Goal: Task Accomplishment & Management: Manage account settings

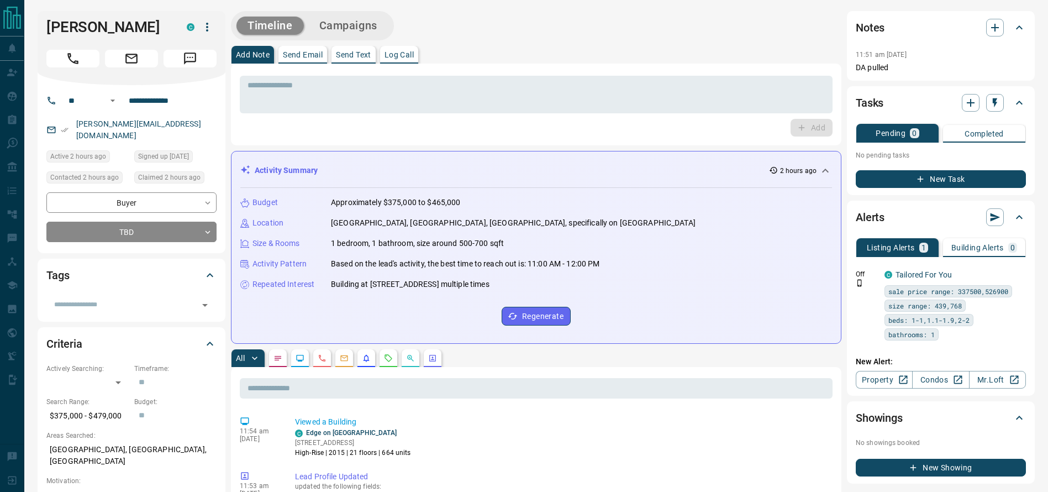
click at [65, 60] on button "Call" at bounding box center [72, 59] width 53 height 18
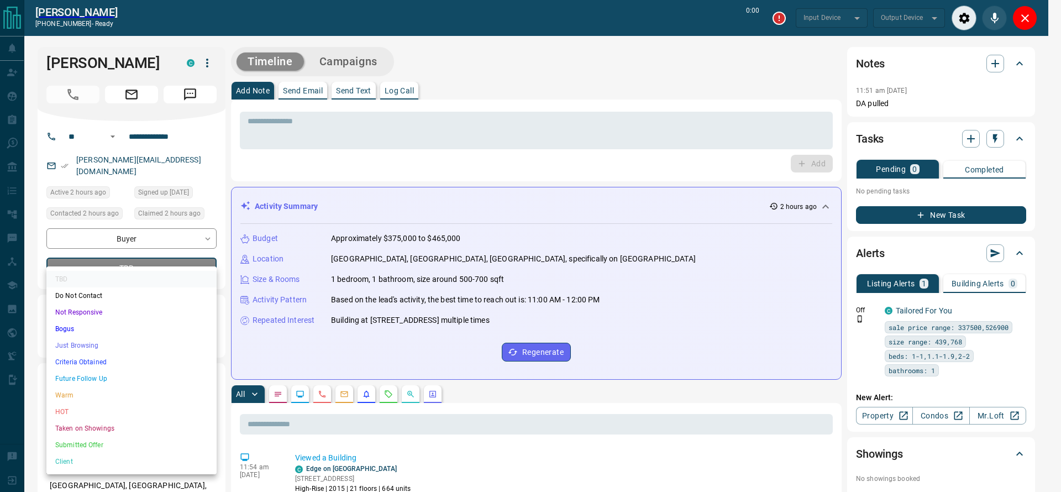
type input "*******"
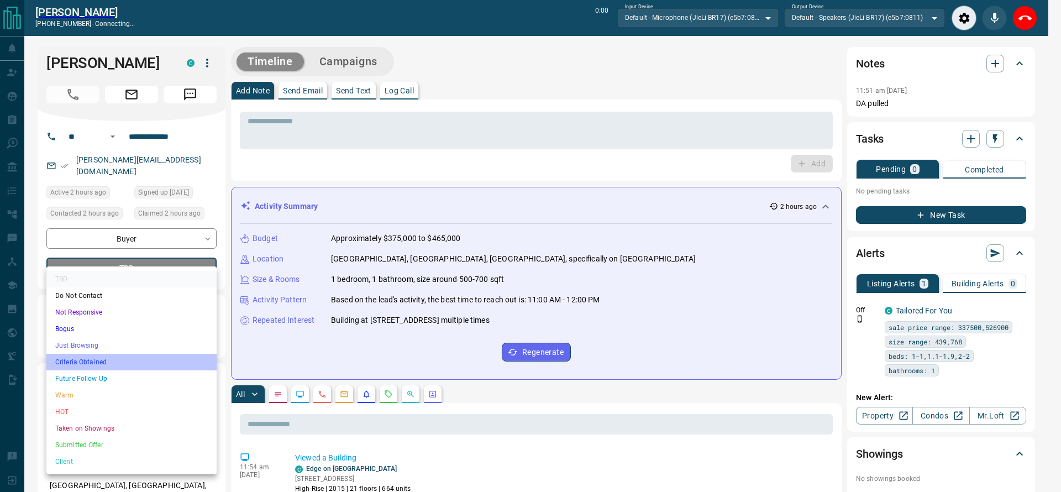
click at [56, 370] on ul "TBD Do Not Contact Not Responsive Bogus Just Browsing Criteria Obtained Future …" at bounding box center [131, 370] width 170 height 208
click at [56, 366] on li "Criteria Obtained" at bounding box center [131, 362] width 170 height 17
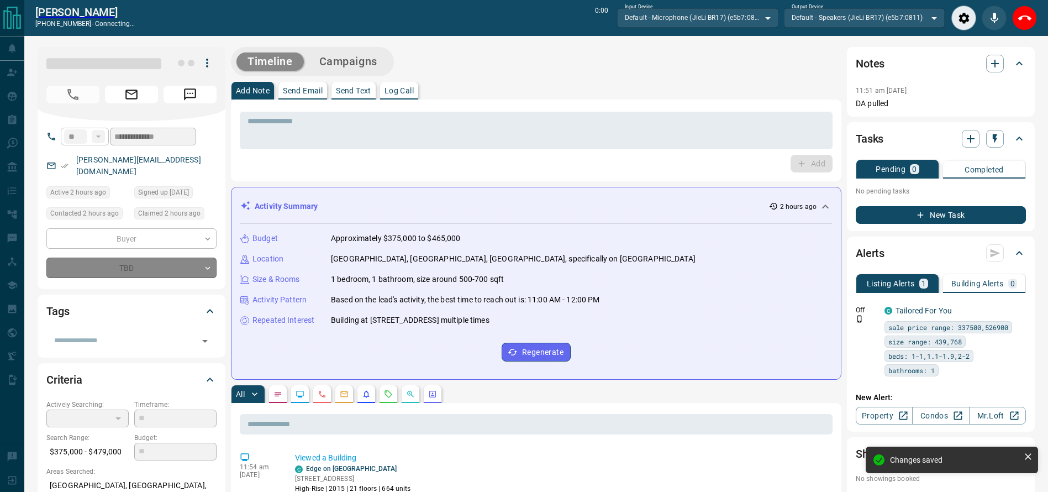
type input "*"
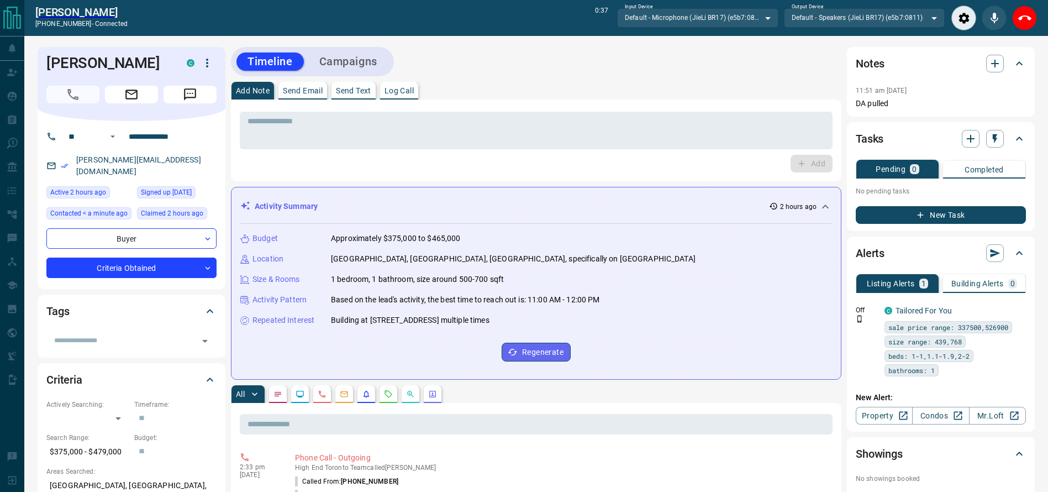
click at [633, 65] on div "Timeline Campaigns" at bounding box center [536, 61] width 611 height 29
click at [604, 74] on div "Timeline Campaigns" at bounding box center [536, 61] width 611 height 29
click at [564, 91] on div "Add Note Send Email Send Text Log Call" at bounding box center [536, 91] width 611 height 18
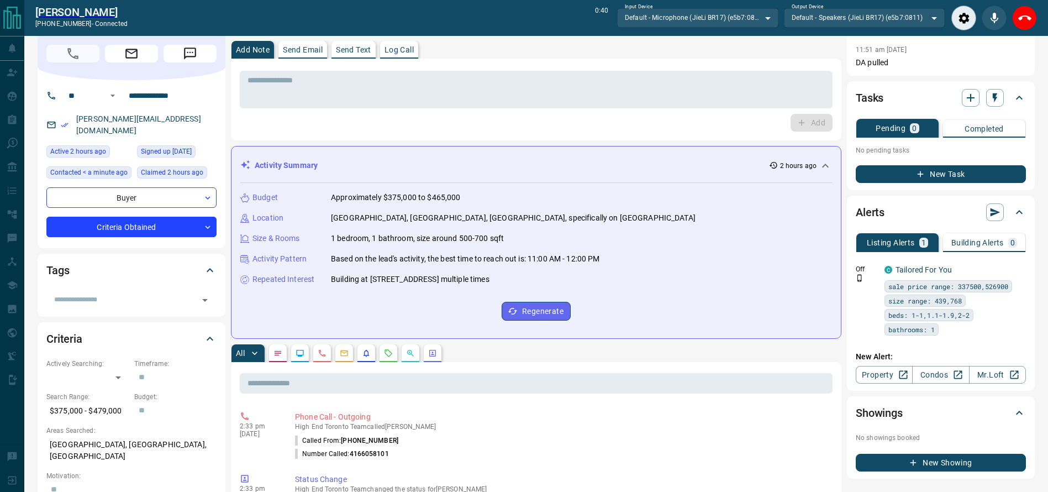
scroll to position [40, 0]
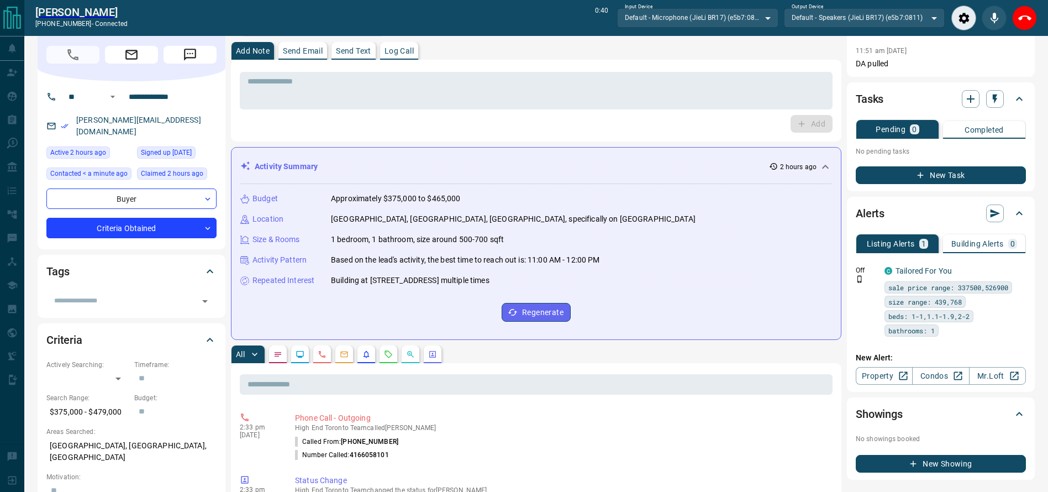
click at [551, 113] on div "* ​ Add" at bounding box center [536, 101] width 593 height 64
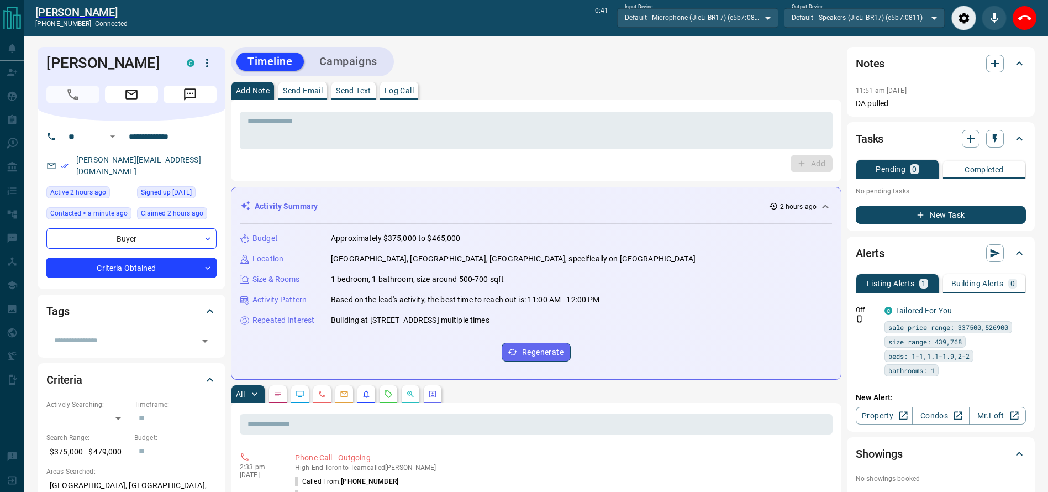
click at [525, 94] on div "Add Note Send Email Send Text Log Call * ​ Add" at bounding box center [536, 131] width 611 height 99
click at [472, 160] on div "Add" at bounding box center [536, 164] width 593 height 18
click at [471, 146] on div "* ​" at bounding box center [536, 131] width 593 height 38
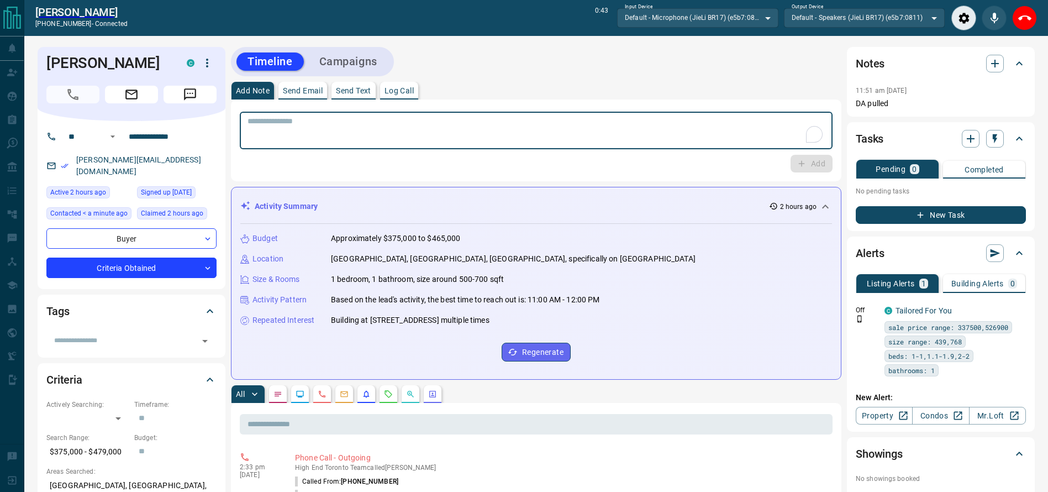
scroll to position [184, 0]
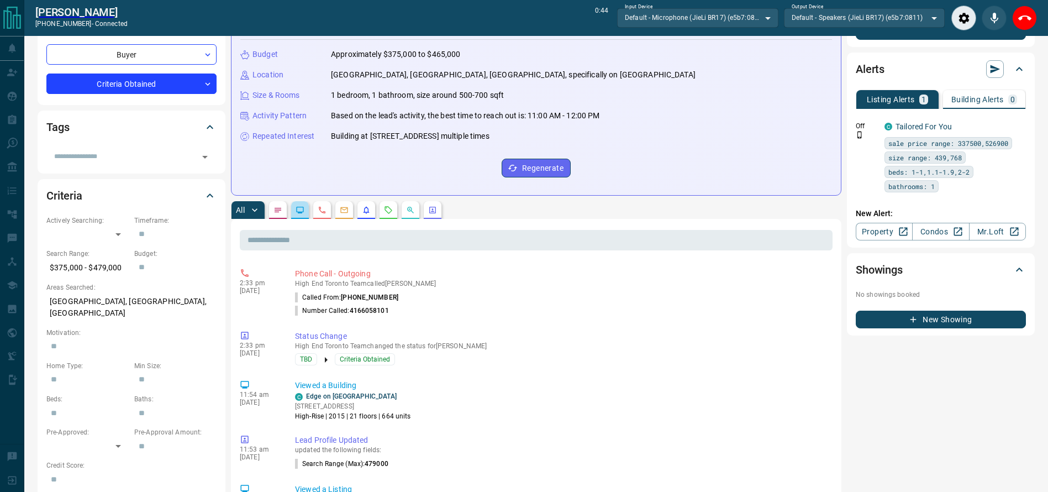
click at [304, 206] on button "button" at bounding box center [300, 210] width 18 height 18
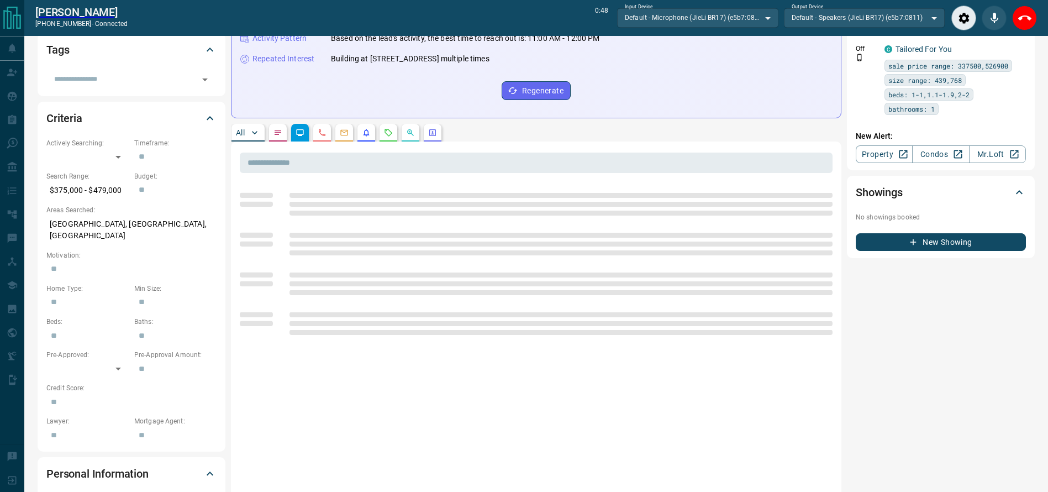
scroll to position [263, 0]
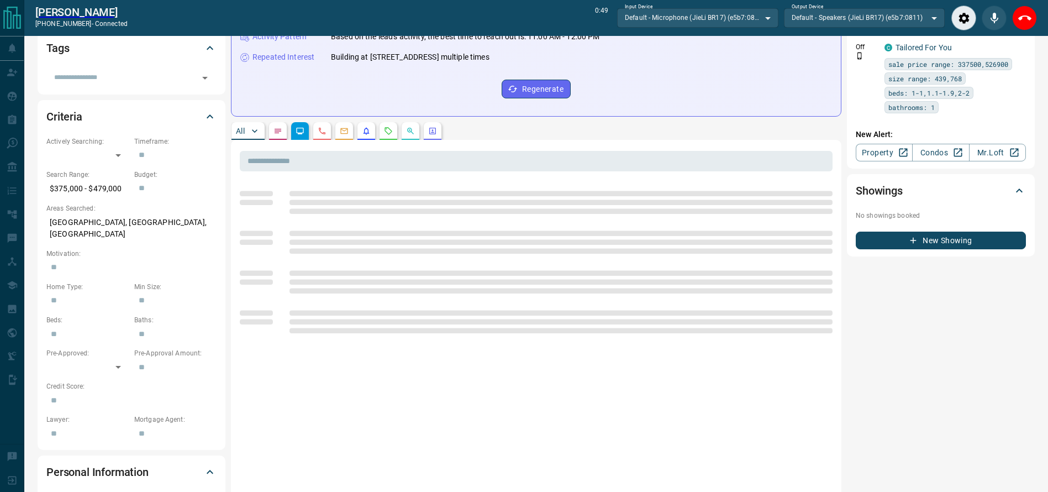
click at [613, 127] on div "All" at bounding box center [536, 131] width 611 height 18
click at [639, 89] on div "Budget Approximately $375,000 to $465,000 Location [GEOGRAPHIC_DATA], [GEOGRAPH…" at bounding box center [536, 34] width 592 height 146
click at [614, 135] on div "All" at bounding box center [536, 131] width 611 height 18
click at [321, 164] on input "text" at bounding box center [536, 161] width 593 height 20
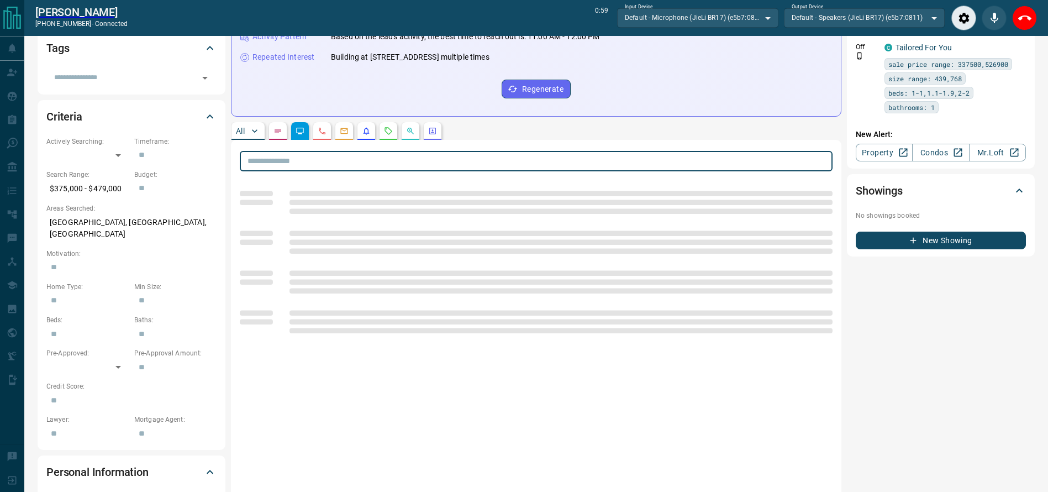
click at [418, 158] on input "text" at bounding box center [536, 161] width 593 height 20
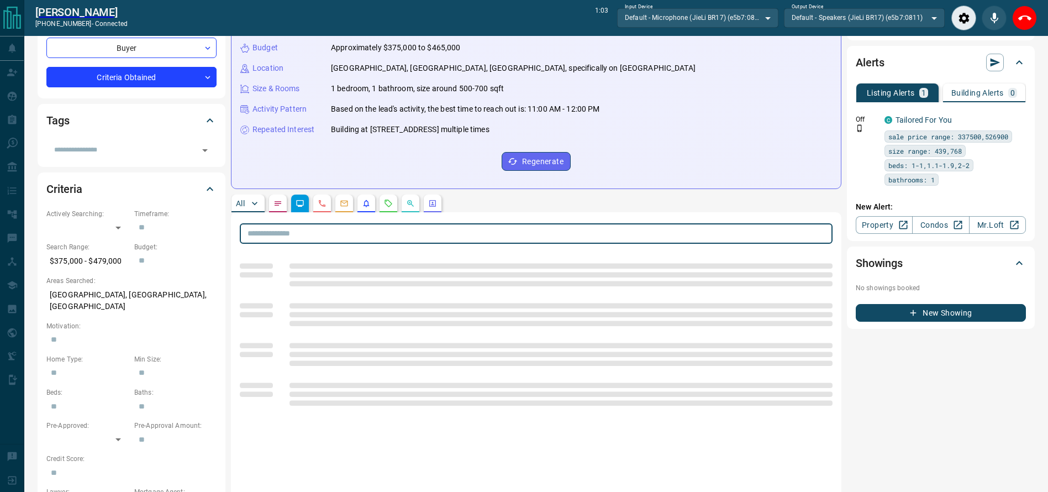
scroll to position [194, 0]
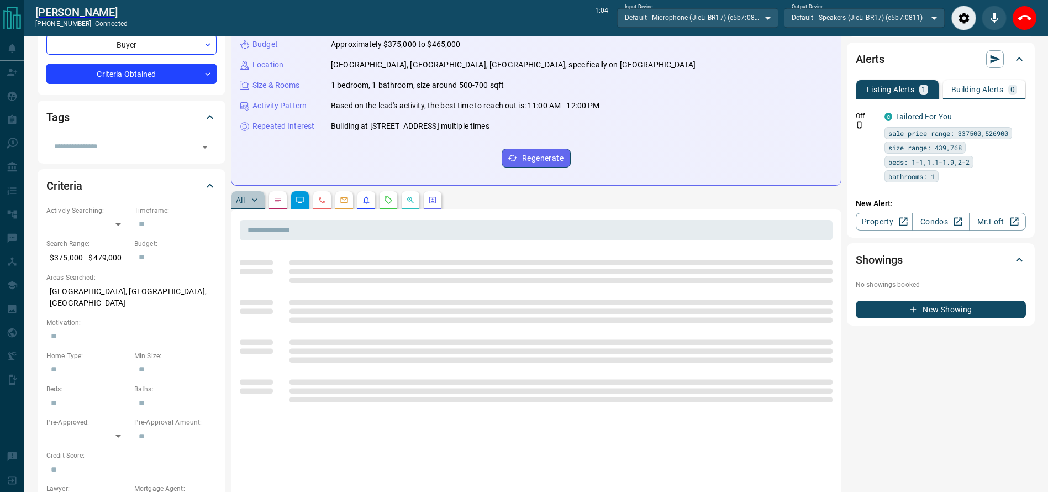
click at [243, 192] on button "All" at bounding box center [248, 200] width 33 height 18
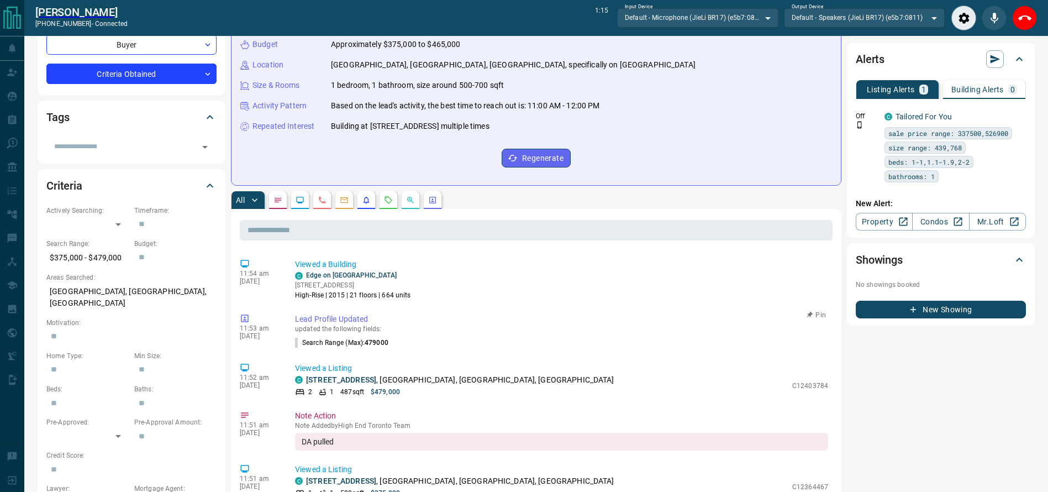
scroll to position [111, 0]
click at [328, 381] on link "[STREET_ADDRESS]" at bounding box center [341, 380] width 70 height 9
click at [1022, 10] on button "End Call" at bounding box center [1024, 18] width 25 height 25
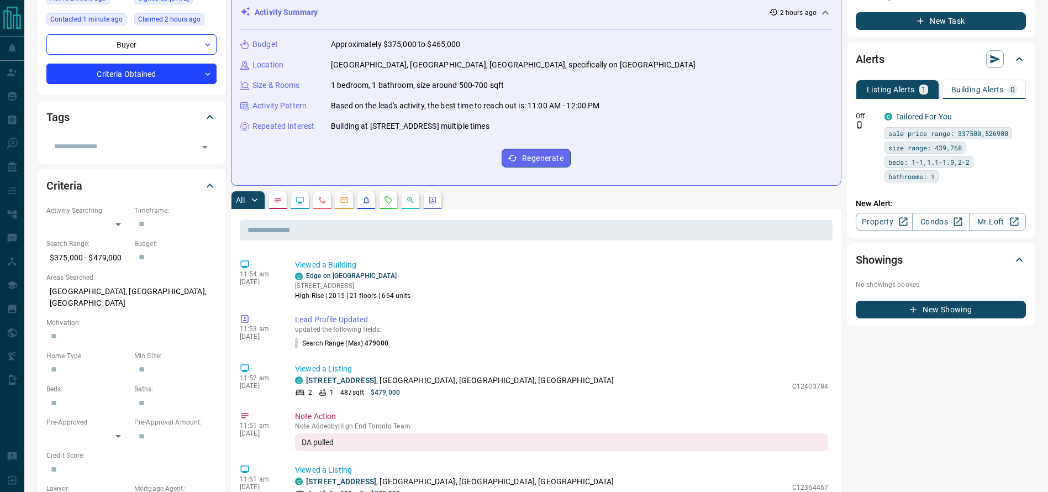
scroll to position [0, 0]
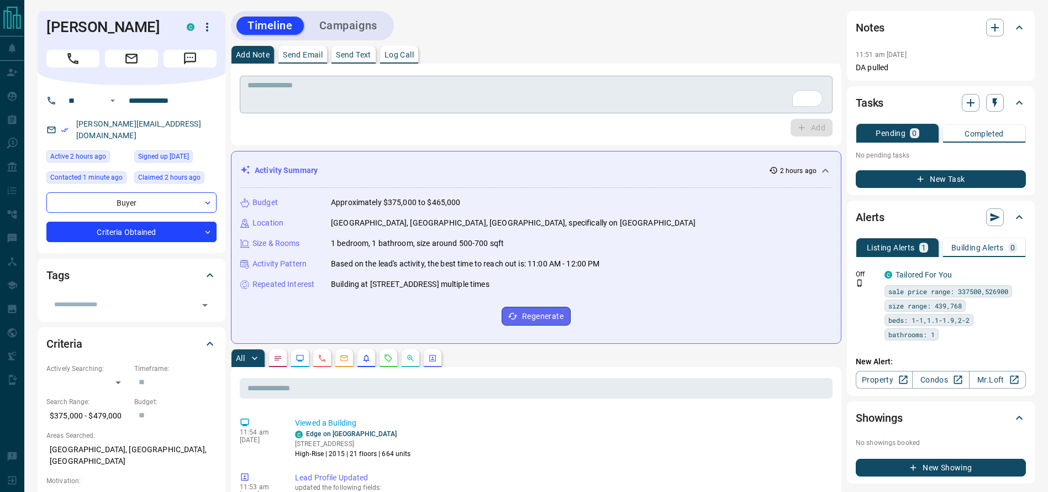
click at [425, 106] on textarea "To enrich screen reader interactions, please activate Accessibility in Grammarl…" at bounding box center [536, 95] width 577 height 28
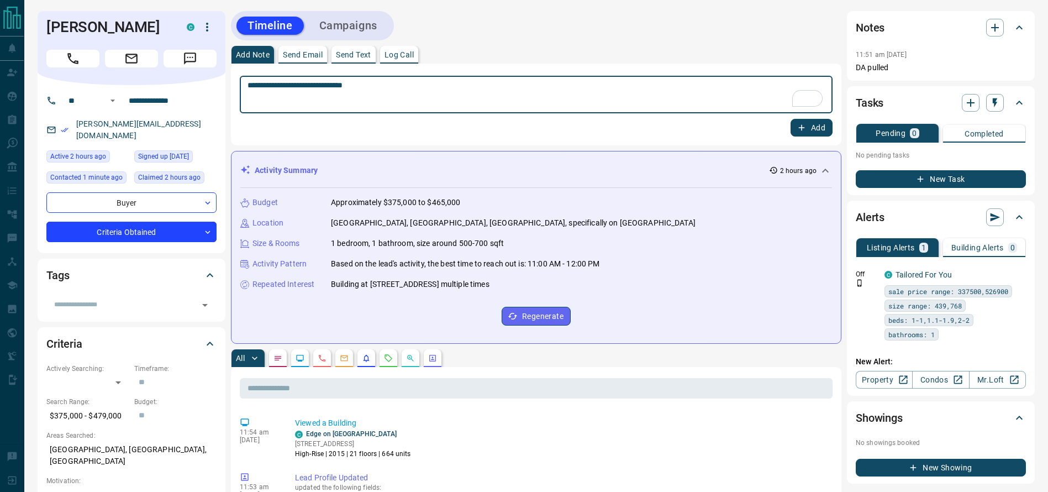
type textarea "**********"
click at [803, 124] on icon "button" at bounding box center [802, 128] width 10 height 10
